Goal: Information Seeking & Learning: Learn about a topic

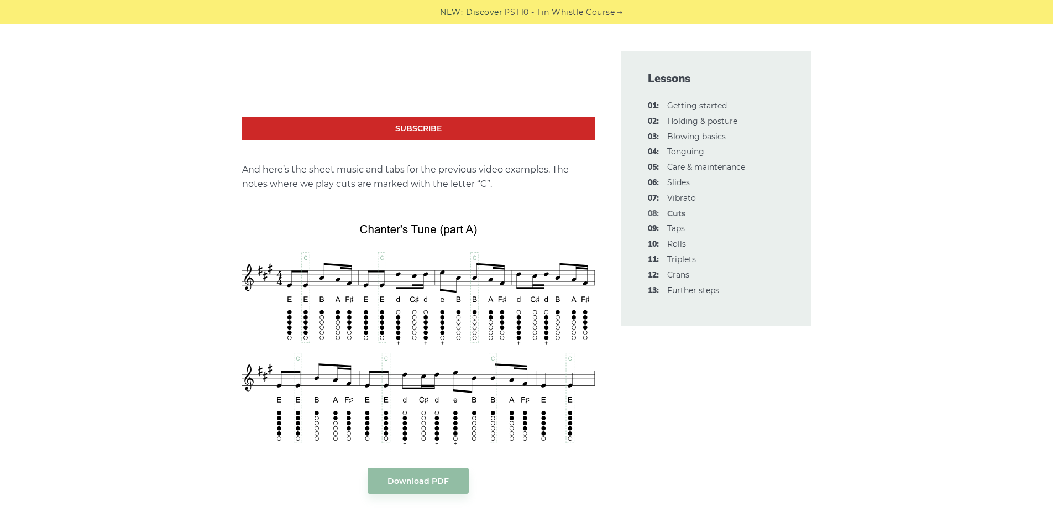
scroll to position [1989, 0]
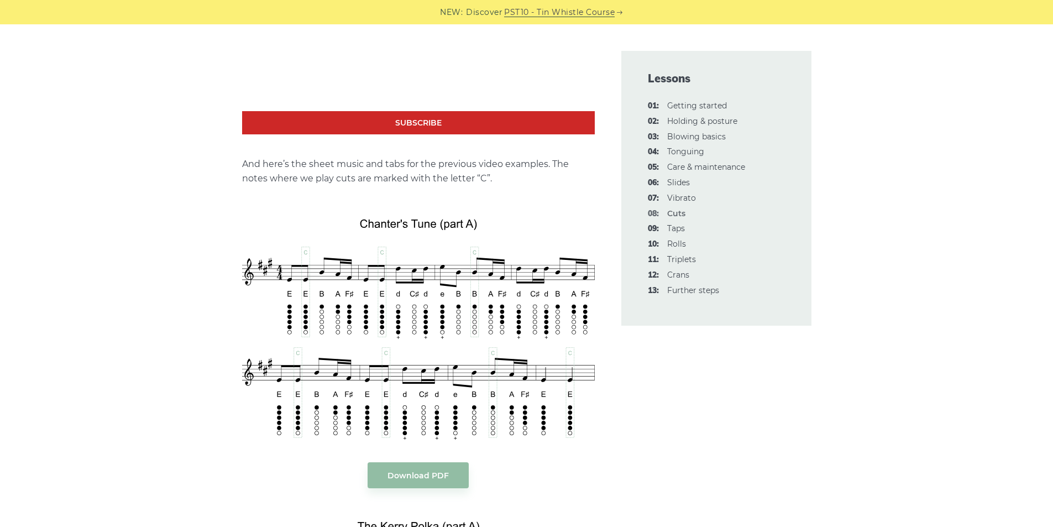
click at [119, 316] on div "In this lesson, we will cover one of the widely used note decorations for the I…" at bounding box center [526, 406] width 1053 height 4158
click at [216, 235] on div "In this lesson, we will cover one of the widely used note decorations for the I…" at bounding box center [527, 406] width 650 height 4158
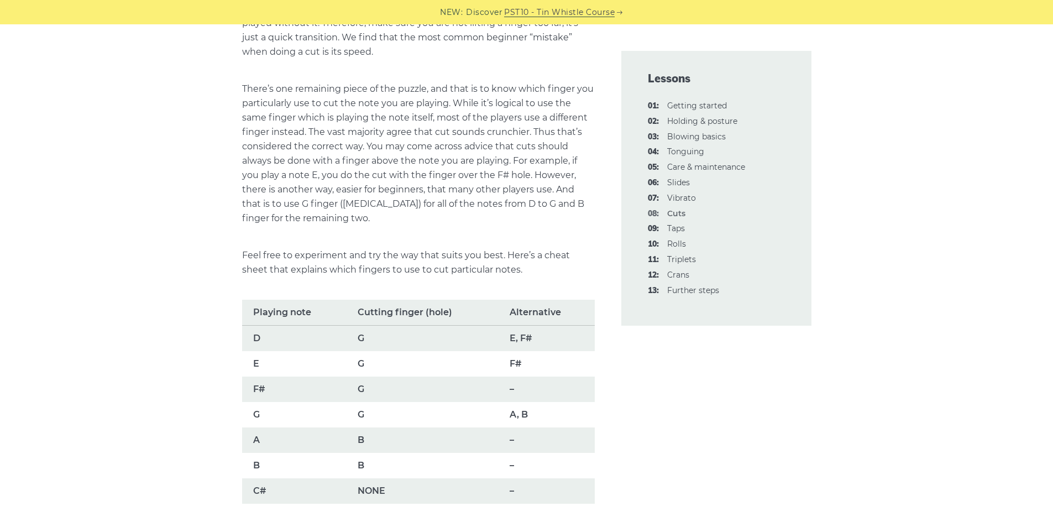
scroll to position [663, 0]
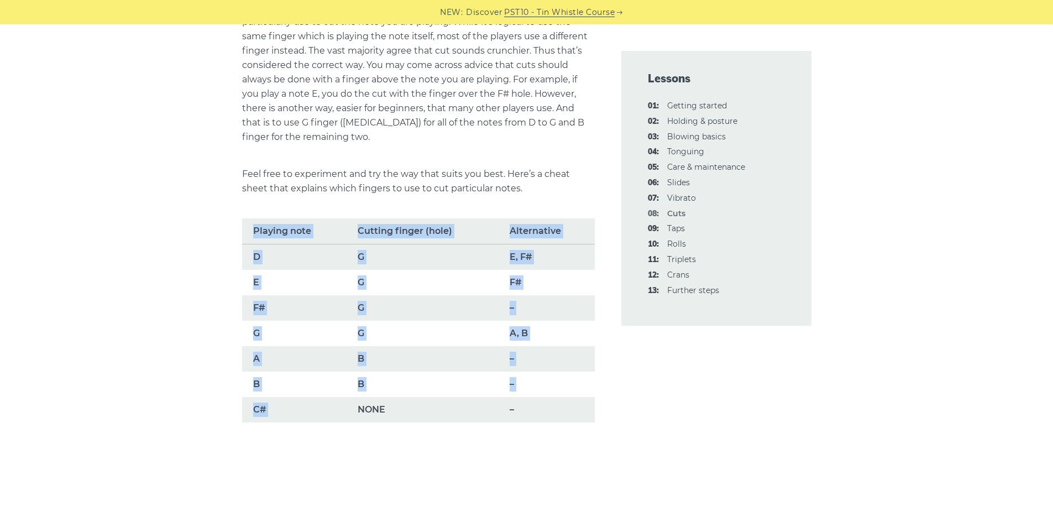
drag, startPoint x: 224, startPoint y: 235, endPoint x: 347, endPoint y: 395, distance: 200.9
click at [271, 304] on td "F#" at bounding box center [294, 307] width 104 height 25
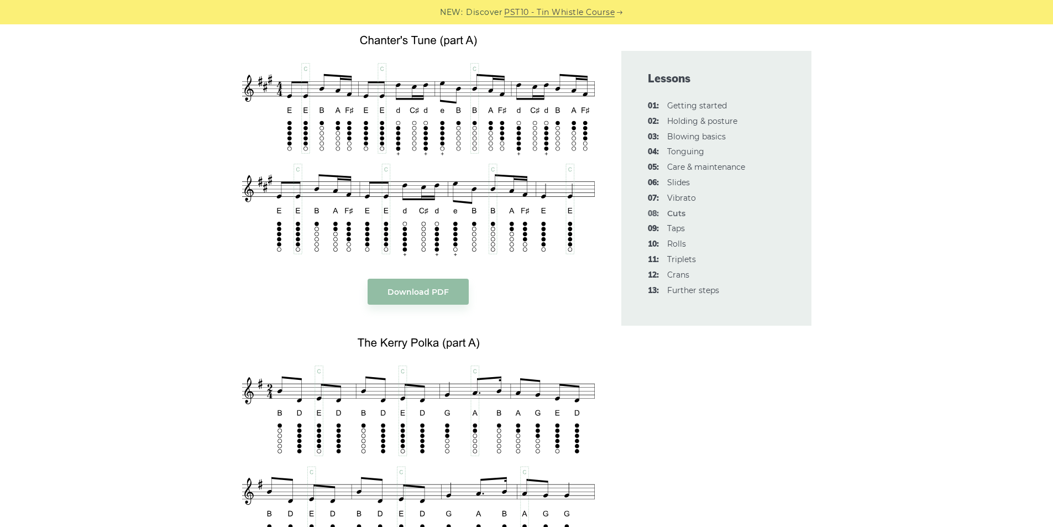
scroll to position [2210, 0]
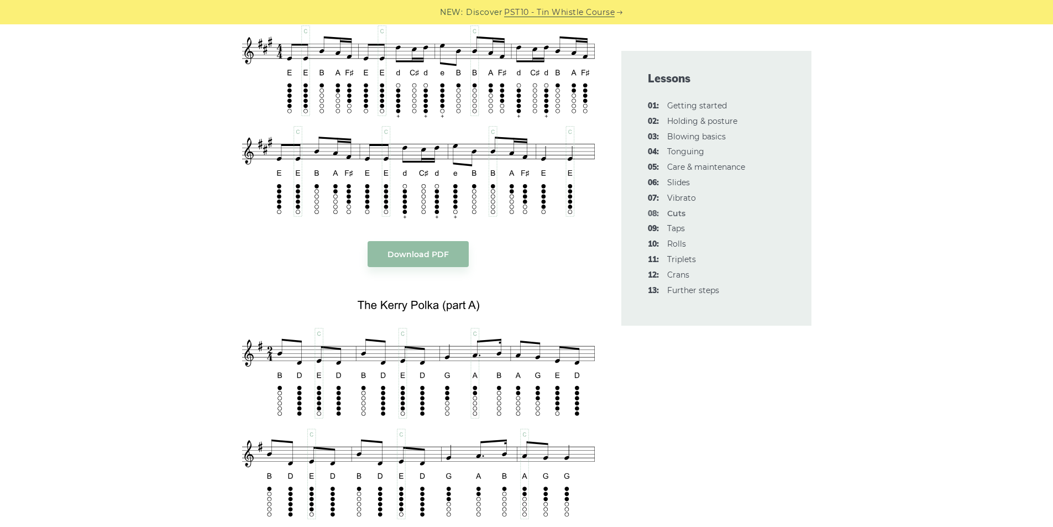
click at [767, 408] on aside "Lessons 01: Getting started 02: Holding & posture 03: Blowing basics 04: Tongui…" at bounding box center [716, 178] width 217 height 4144
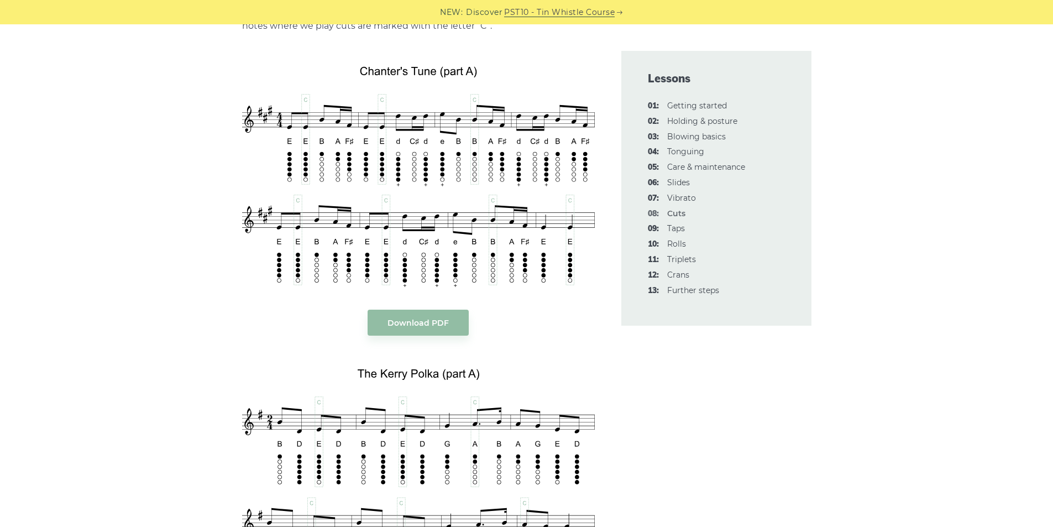
scroll to position [2100, 0]
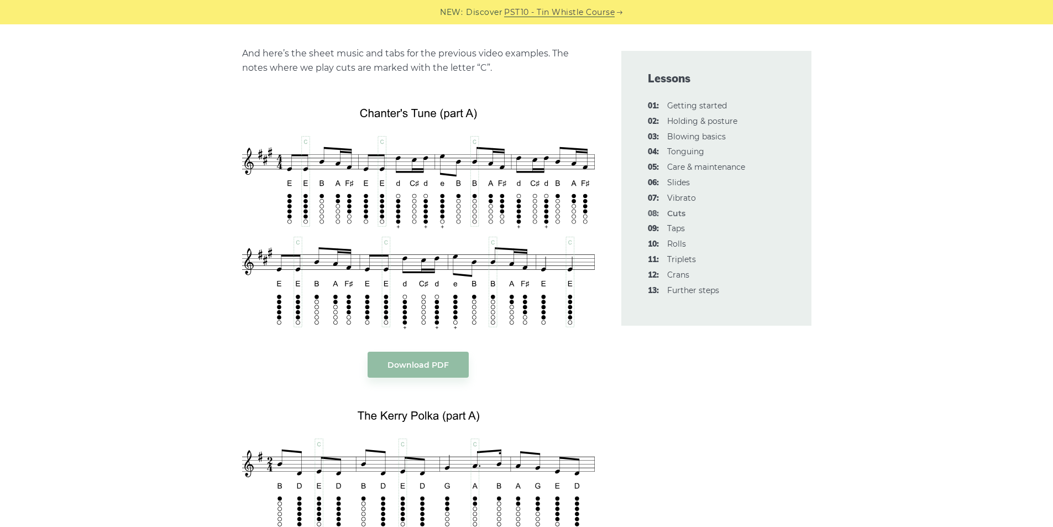
click at [837, 232] on div "In this lesson, we will cover one of the widely used note decorations for the I…" at bounding box center [527, 296] width 650 height 4158
click at [914, 208] on div "In this lesson, we will cover one of the widely used note decorations for the I…" at bounding box center [526, 296] width 1053 height 4158
click at [673, 183] on link "06: Slides" at bounding box center [678, 182] width 23 height 10
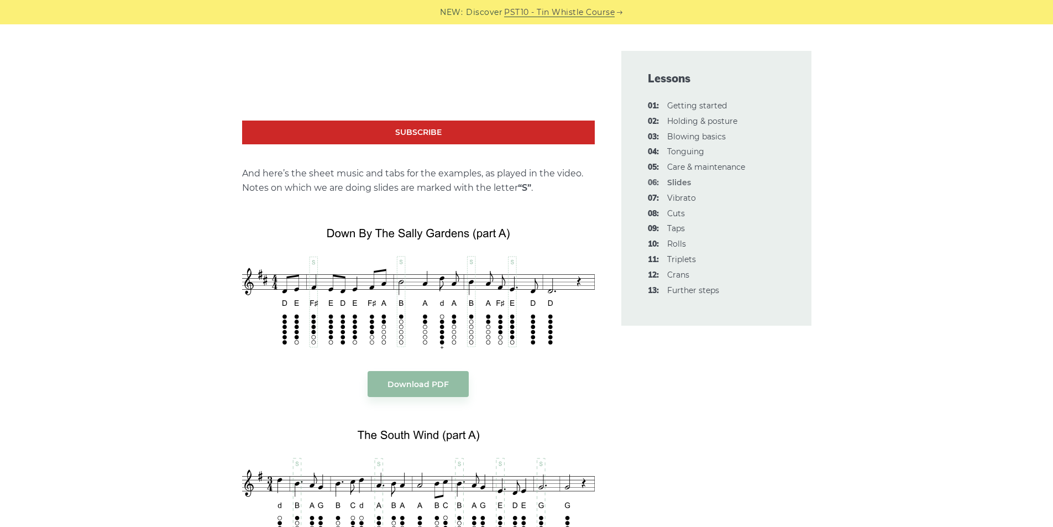
scroll to position [1105, 0]
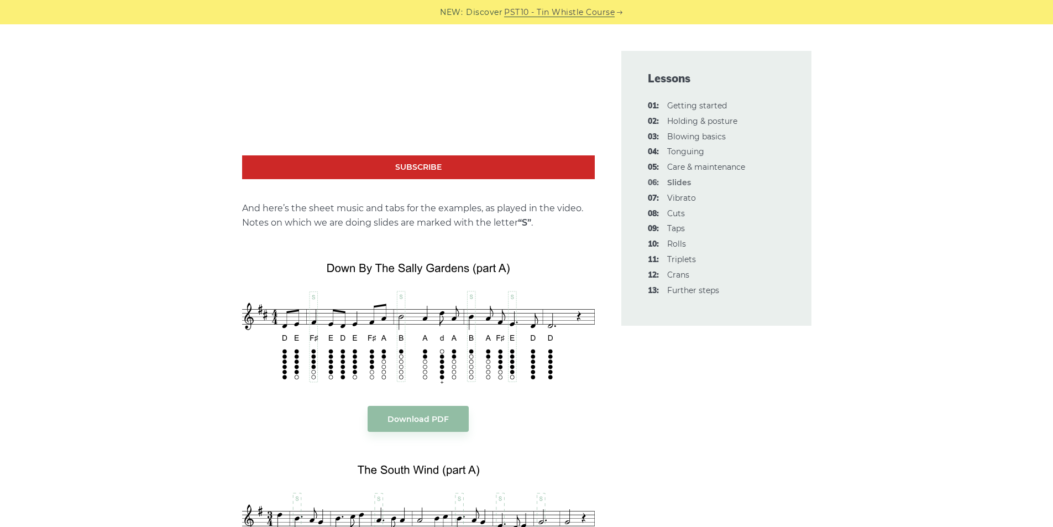
click at [681, 230] on link "09: Taps" at bounding box center [676, 228] width 18 height 10
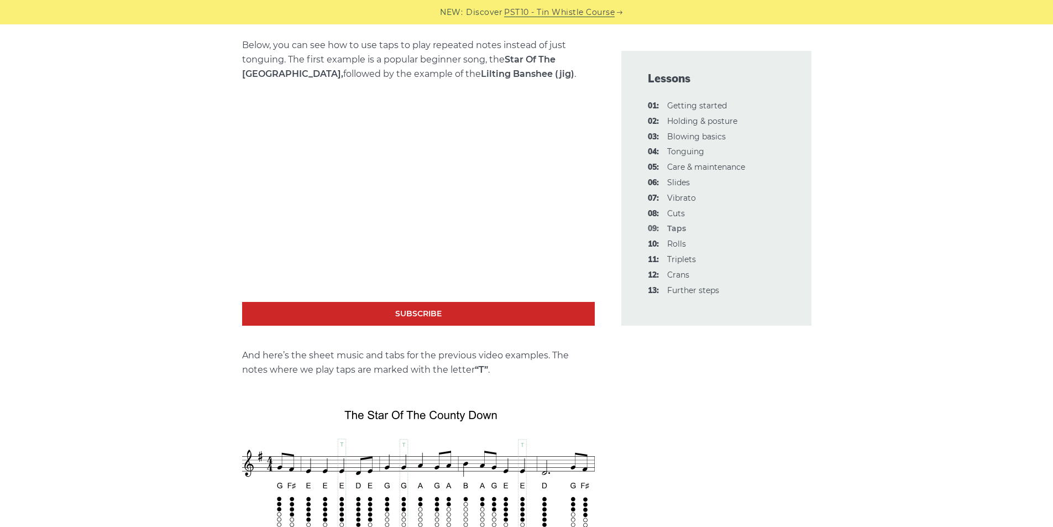
scroll to position [1768, 0]
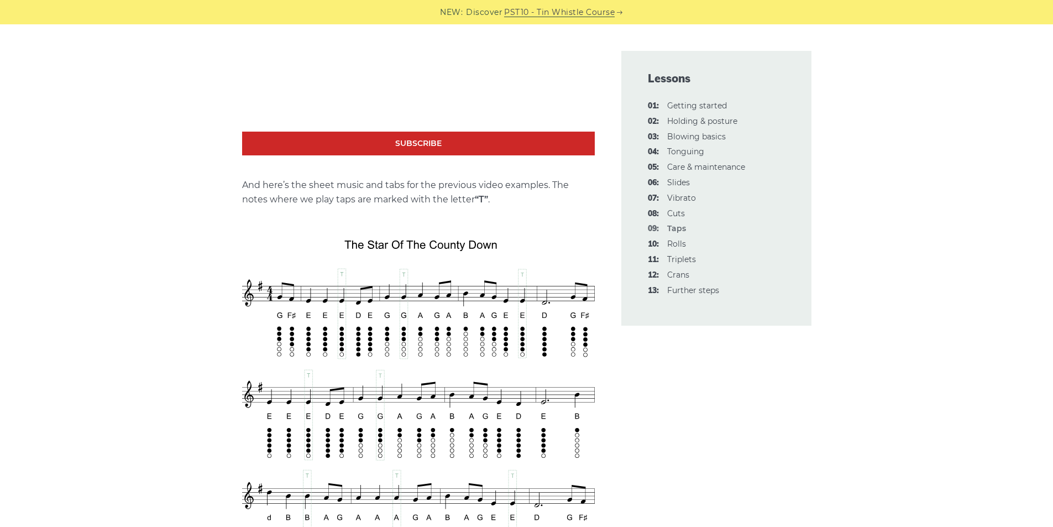
click at [177, 207] on div "In this lesson, we will learn the tap, a very simple tin whistle (penny whistle…" at bounding box center [526, 378] width 1053 height 3661
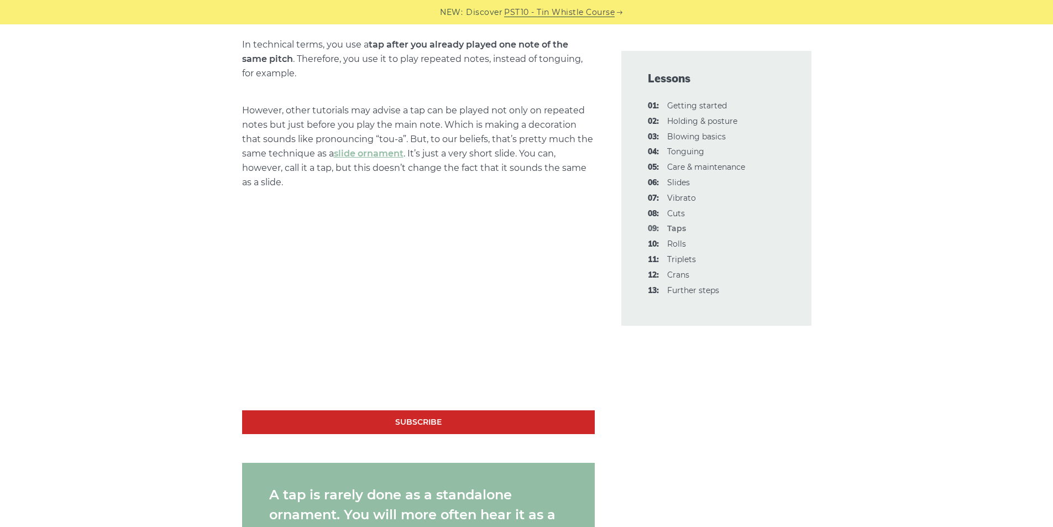
scroll to position [774, 0]
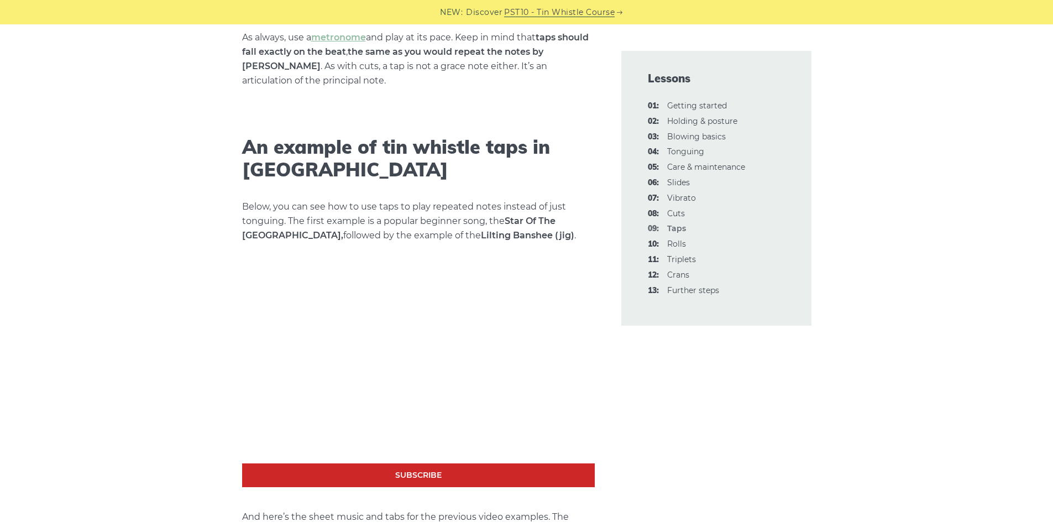
scroll to position [1879, 0]
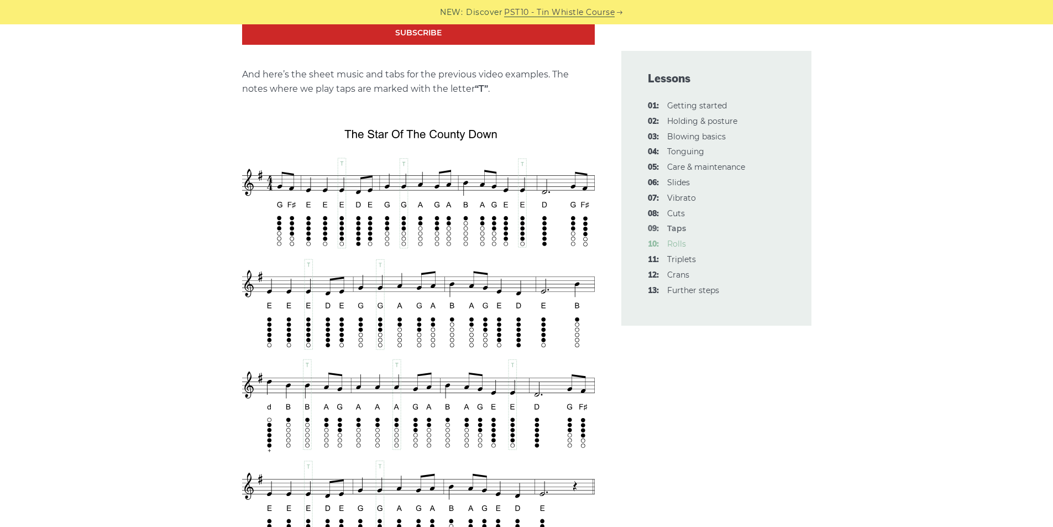
click at [669, 244] on link "10: Rolls" at bounding box center [676, 244] width 19 height 10
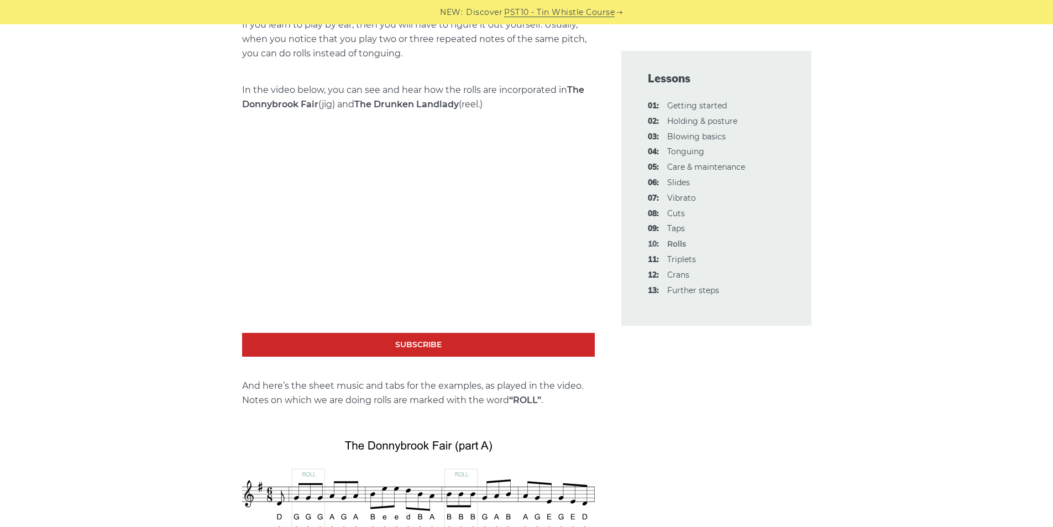
scroll to position [1547, 0]
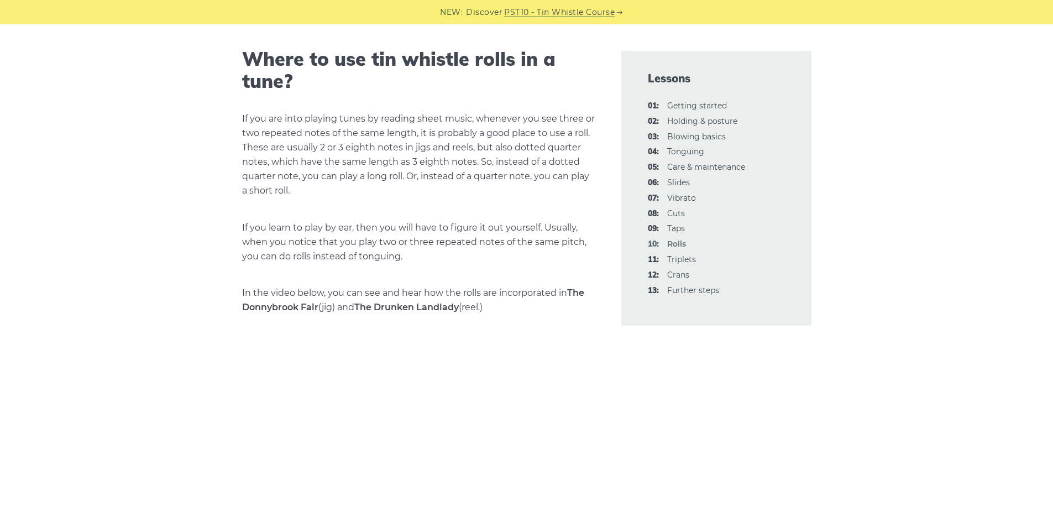
scroll to position [1437, 0]
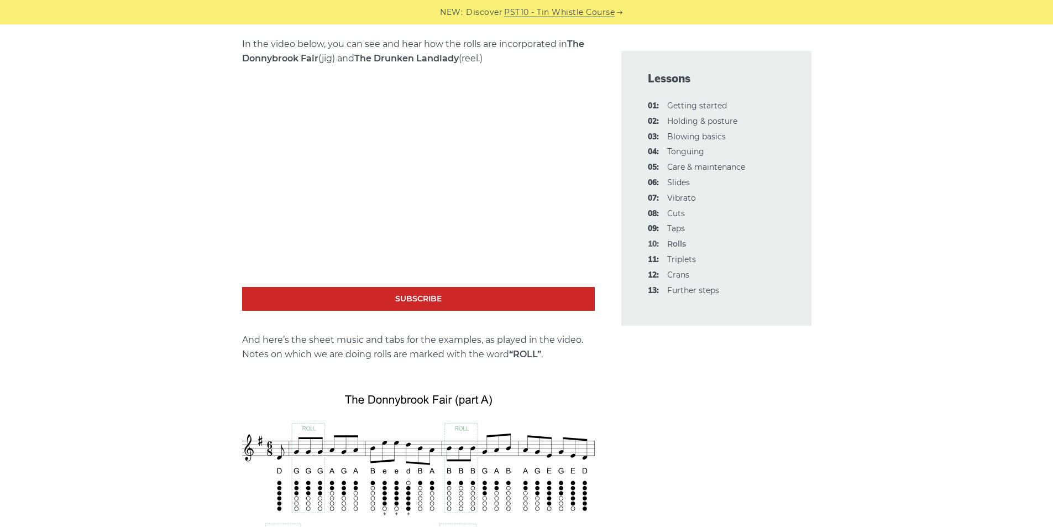
scroll to position [1768, 0]
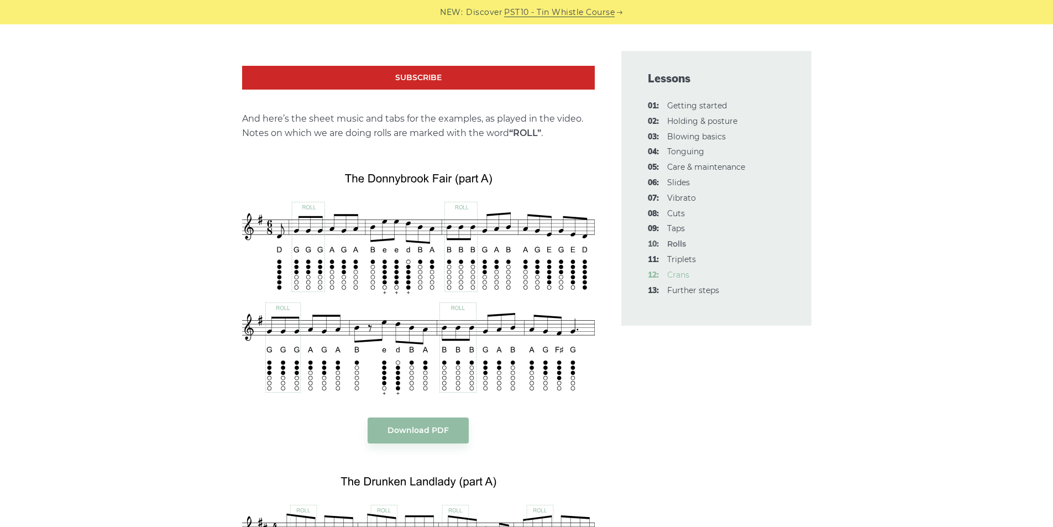
click at [685, 273] on link "12: Crans" at bounding box center [678, 275] width 22 height 10
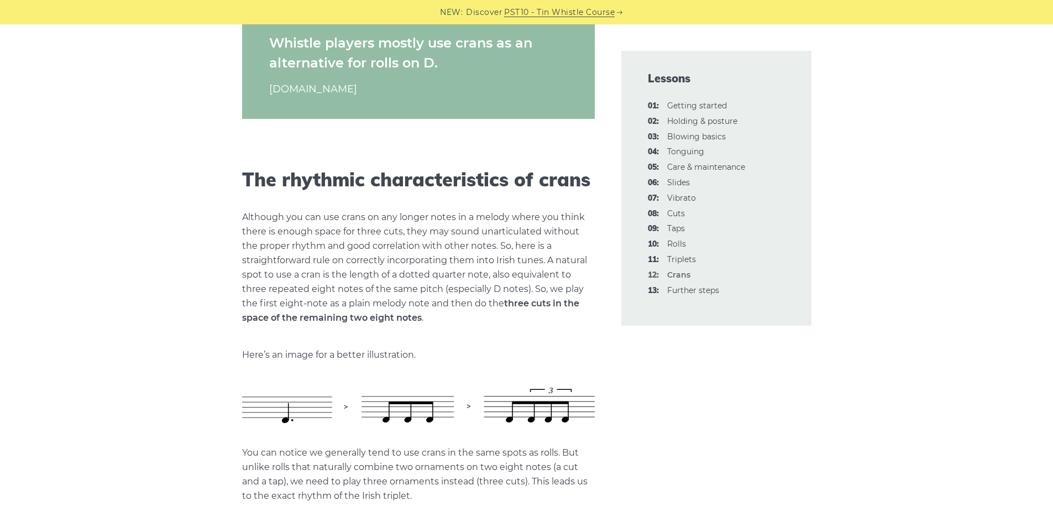
scroll to position [1216, 0]
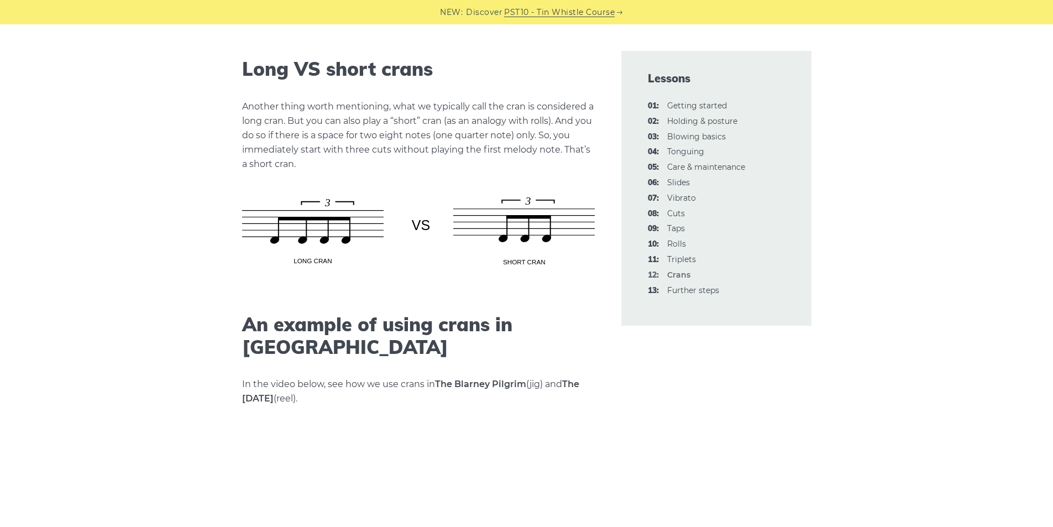
scroll to position [1879, 0]
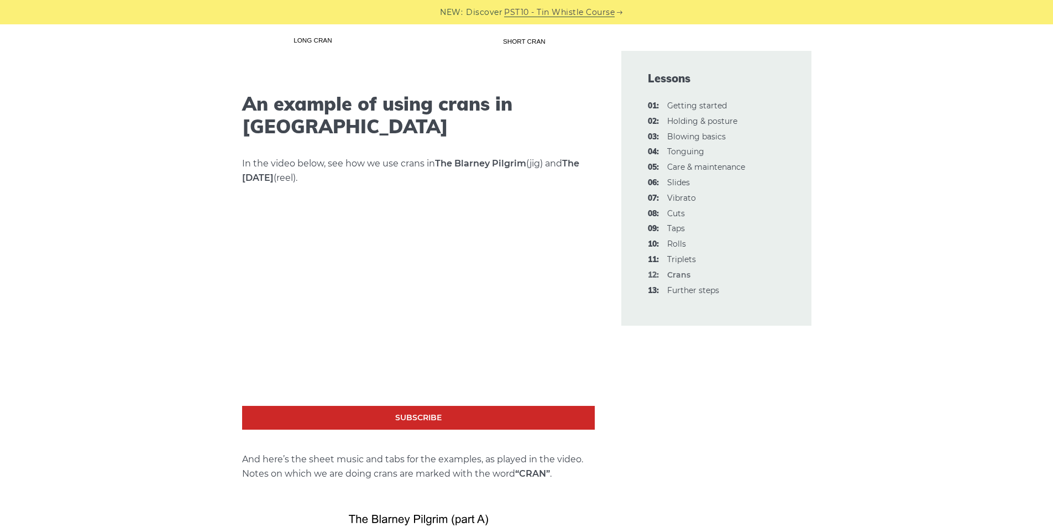
click at [212, 293] on div "Cran (or crann) is another attractive ornament that many tin whistle players co…" at bounding box center [527, 22] width 650 height 3169
click at [737, 327] on aside "Lessons 01: Getting started 02: Holding & posture 03: Blowing basics 04: Tongui…" at bounding box center [716, 11] width 217 height 3146
click at [702, 373] on aside "Lessons 01: Getting started 02: Holding & posture 03: Blowing basics 04: Tongui…" at bounding box center [716, 11] width 217 height 3146
click at [702, 371] on aside "Lessons 01: Getting started 02: Holding & posture 03: Blowing basics 04: Tongui…" at bounding box center [716, 11] width 217 height 3146
click at [855, 244] on div "Cran (or crann) is another attractive ornament that many tin whistle players co…" at bounding box center [526, 22] width 676 height 3169
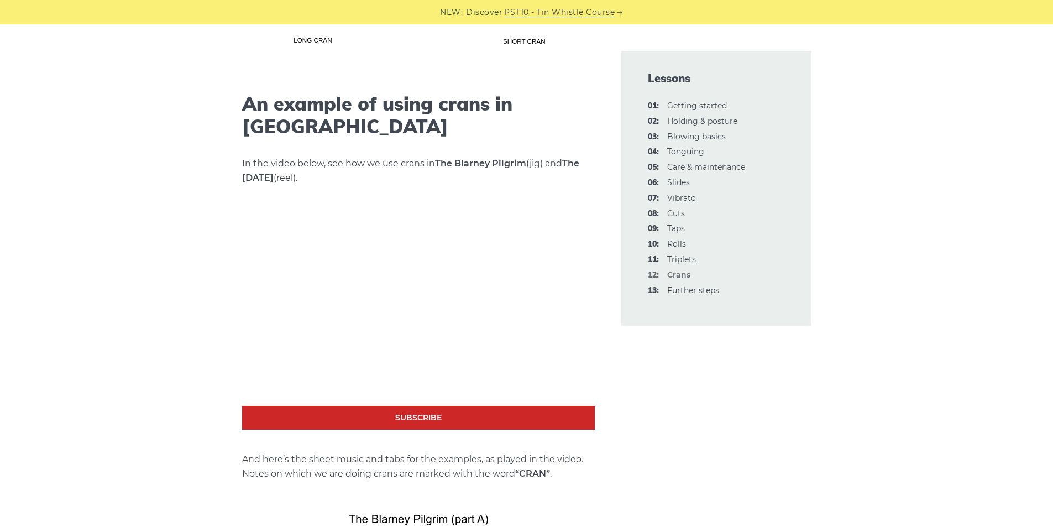
drag, startPoint x: 974, startPoint y: 350, endPoint x: 957, endPoint y: 354, distance: 17.4
click at [973, 350] on div "Cran (or crann) is another attractive ornament that many tin whistle players co…" at bounding box center [526, 22] width 1053 height 3169
click at [708, 385] on aside "Lessons 01: Getting started 02: Holding & posture 03: Blowing basics 04: Tongui…" at bounding box center [716, 11] width 217 height 3146
click at [784, 395] on aside "Lessons 01: Getting started 02: Holding & posture 03: Blowing basics 04: Tongui…" at bounding box center [716, 11] width 217 height 3146
click at [675, 242] on link "10: Rolls" at bounding box center [676, 244] width 19 height 10
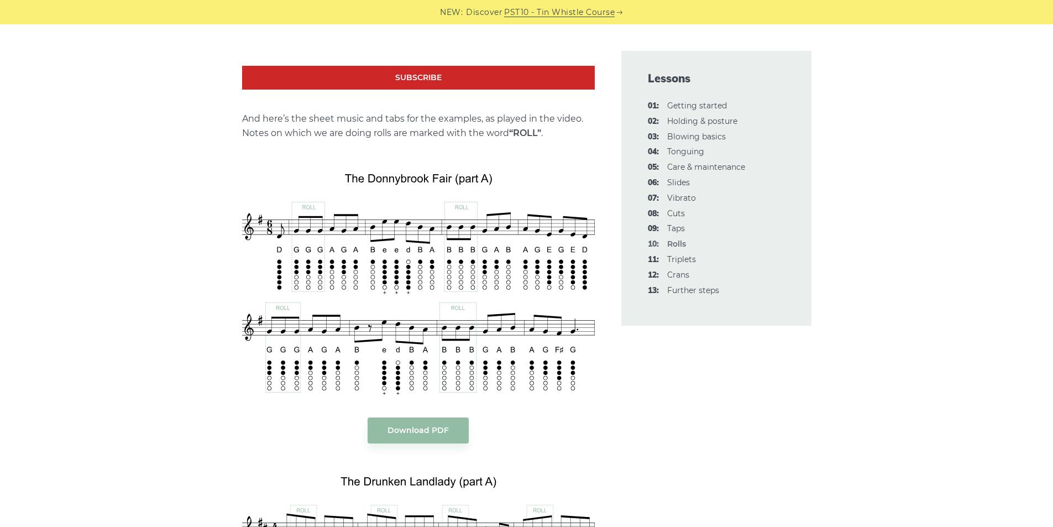
scroll to position [1437, 0]
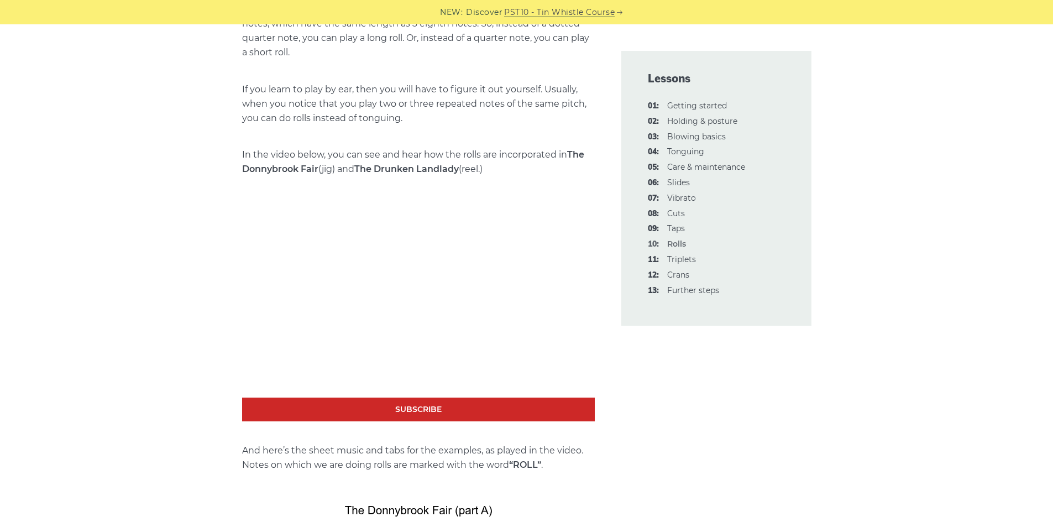
click at [669, 260] on link "11: Triplets" at bounding box center [681, 259] width 29 height 10
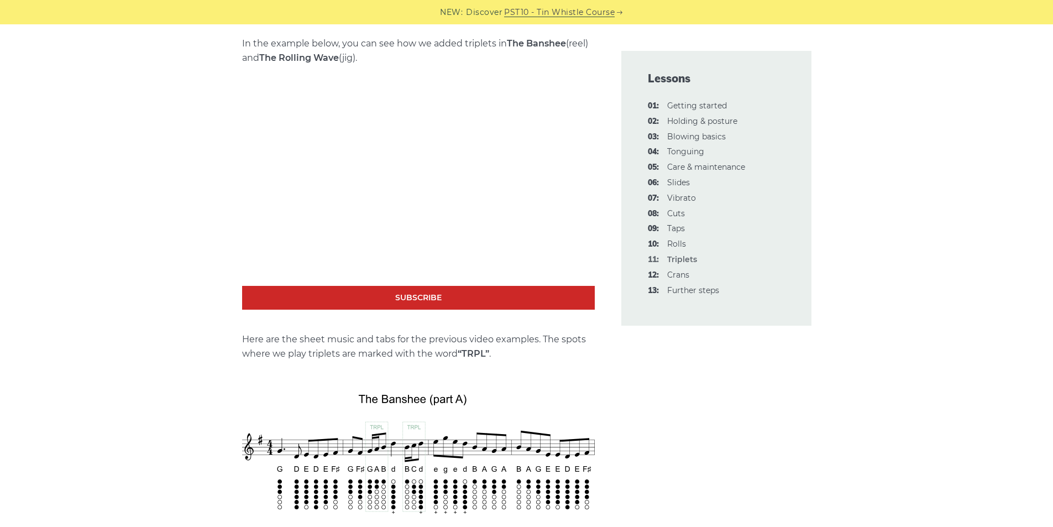
scroll to position [1105, 0]
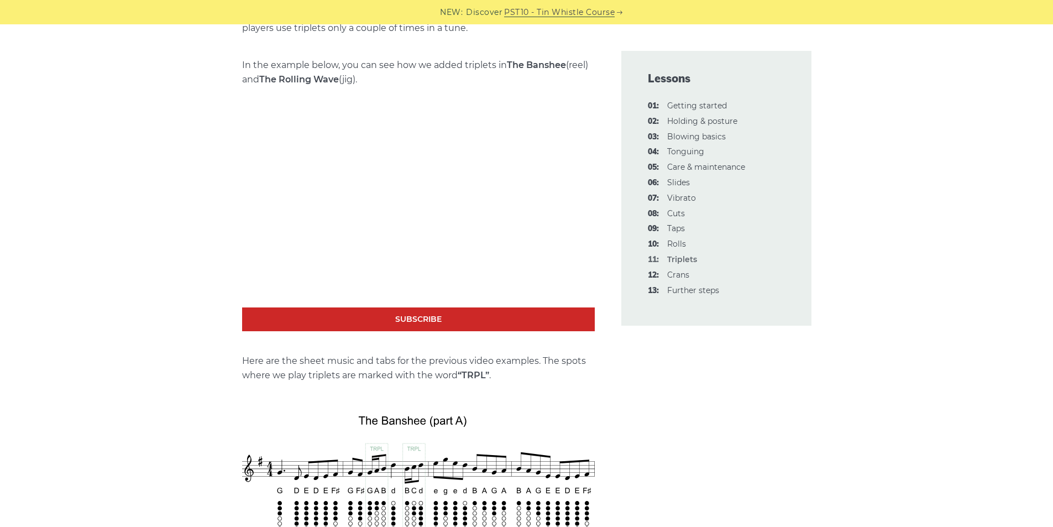
click at [678, 213] on link "08: Cuts" at bounding box center [676, 213] width 18 height 10
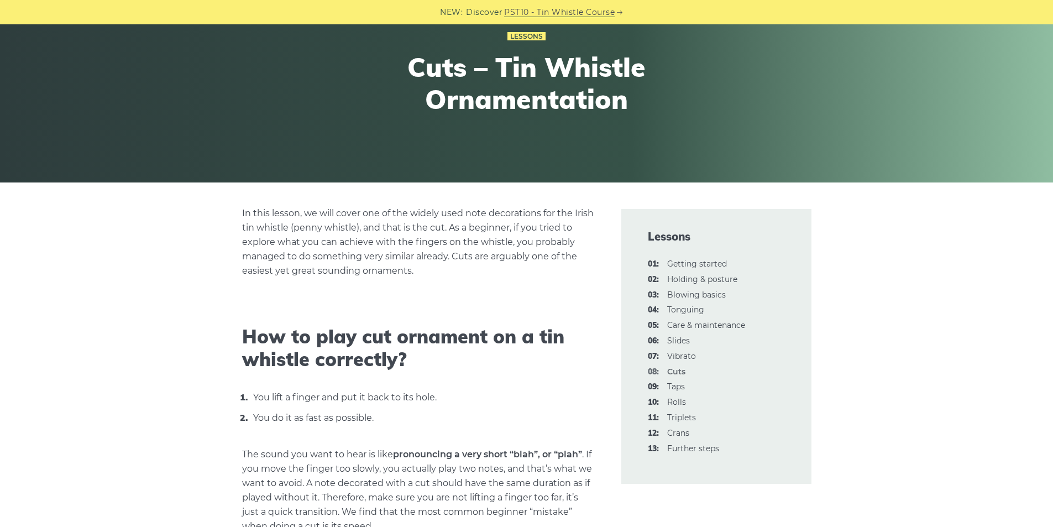
scroll to position [442, 0]
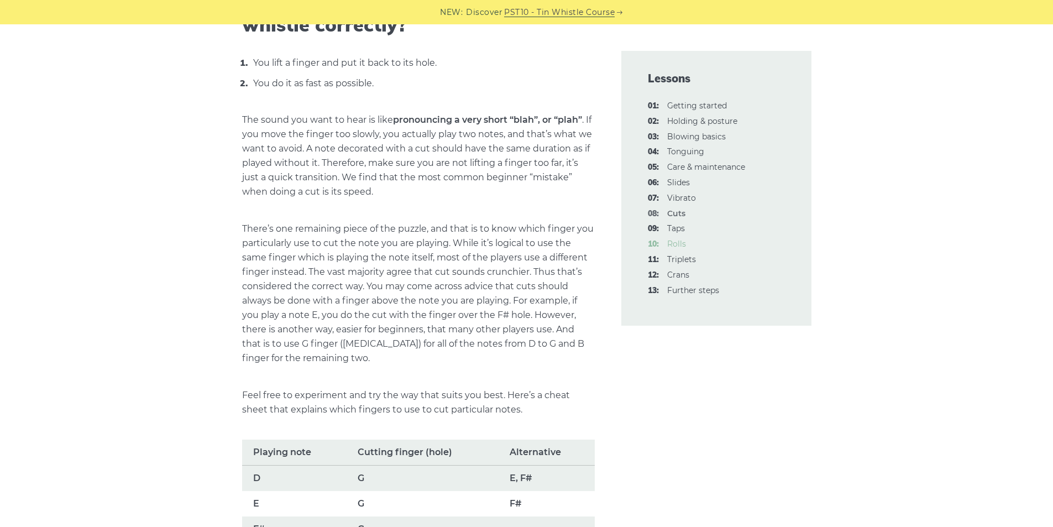
click at [670, 239] on link "10: Rolls" at bounding box center [676, 244] width 19 height 10
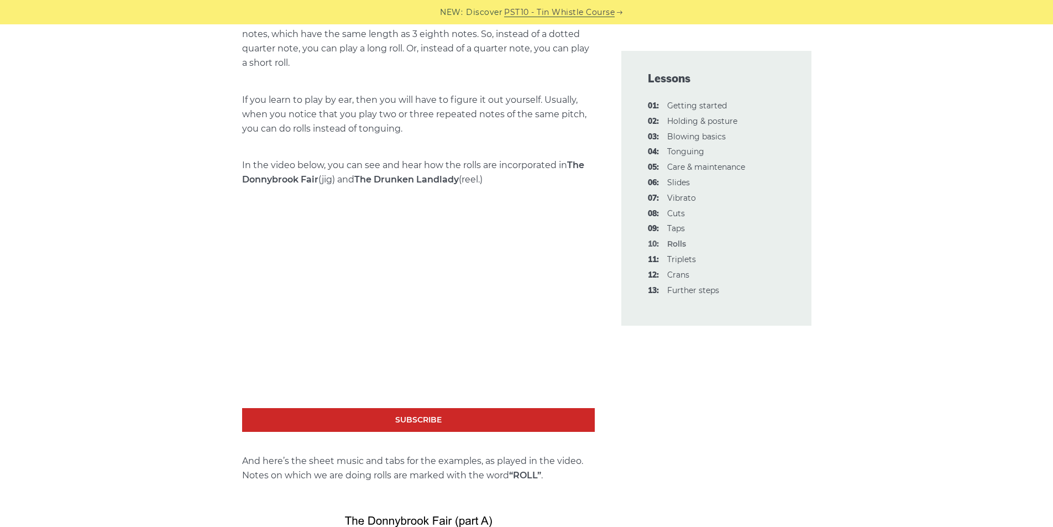
scroll to position [1547, 0]
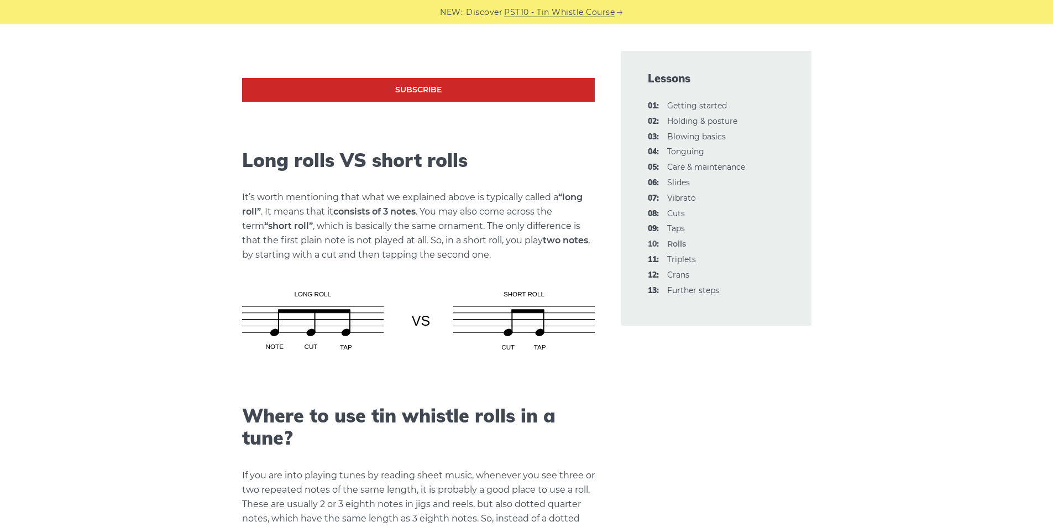
scroll to position [884, 0]
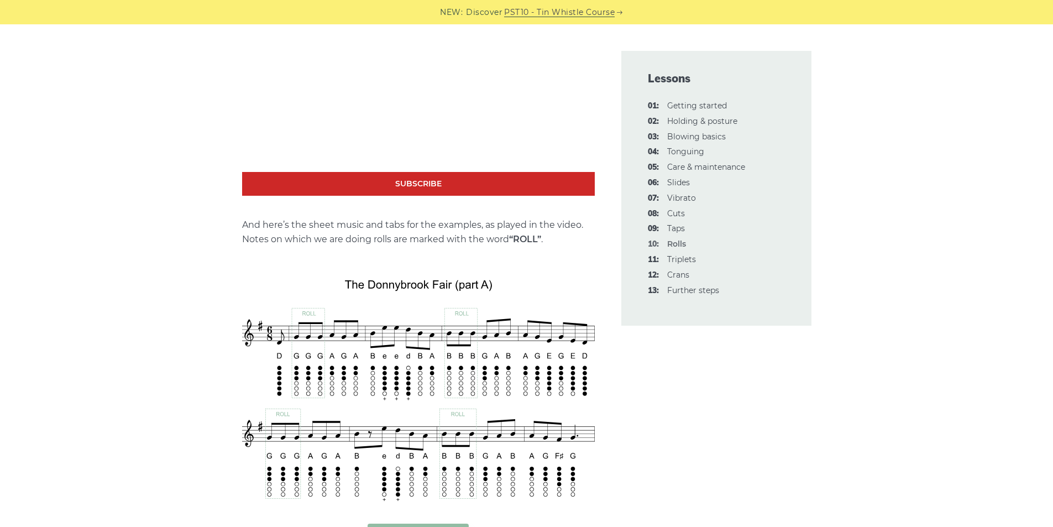
scroll to position [1663, 0]
click at [674, 212] on link "08: Cuts" at bounding box center [676, 213] width 18 height 10
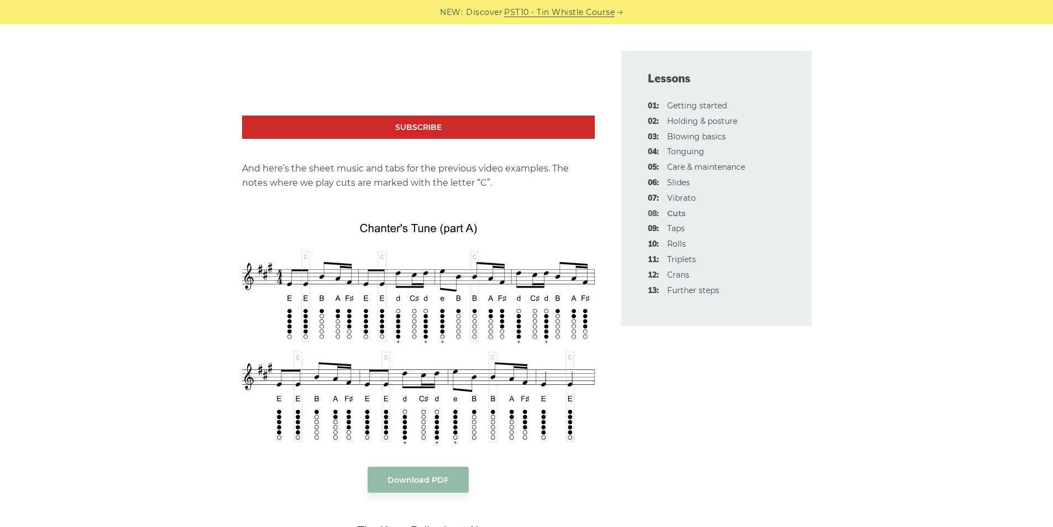
scroll to position [1989, 0]
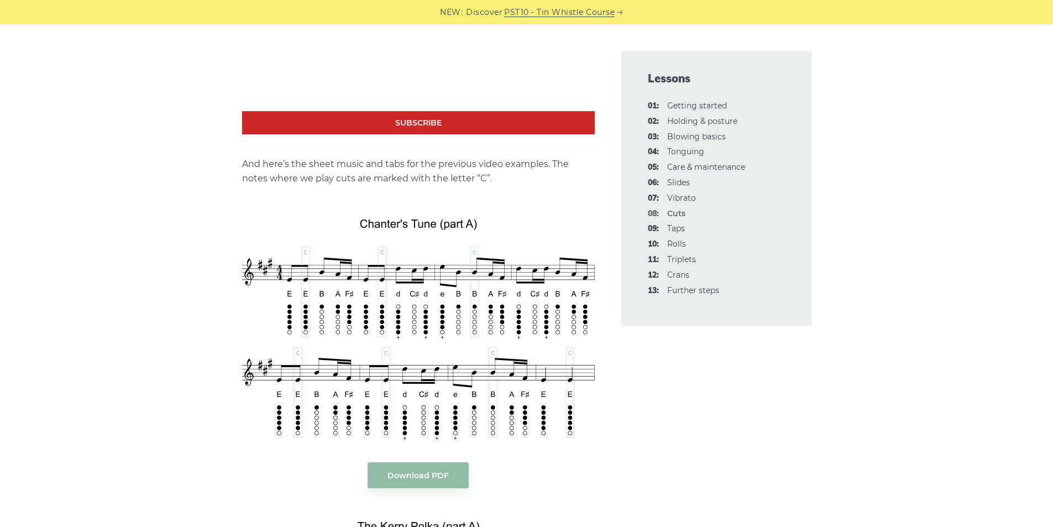
click at [25, 115] on div "In this lesson, we will cover one of the widely used note decorations for the I…" at bounding box center [526, 406] width 1053 height 4158
click at [24, 115] on div "In this lesson, we will cover one of the widely used note decorations for the I…" at bounding box center [526, 406] width 1053 height 4158
click at [863, 269] on div "In this lesson, we will cover one of the widely used note decorations for the I…" at bounding box center [526, 406] width 676 height 4158
